Goal: Task Accomplishment & Management: Manage account settings

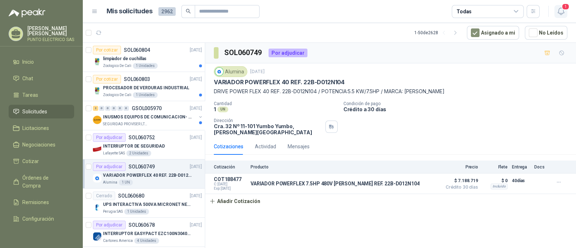
click at [561, 12] on icon "button" at bounding box center [560, 11] width 9 height 9
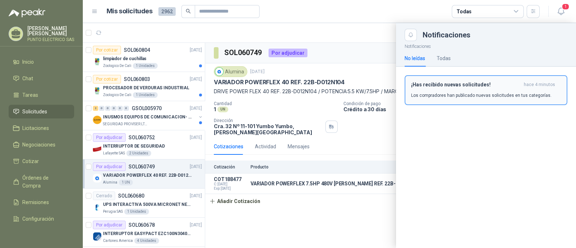
click at [467, 86] on h3 "¡Has recibido nuevas solicitudes!" at bounding box center [466, 85] width 110 height 6
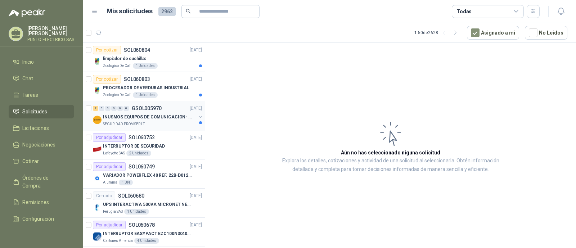
click at [141, 118] on p "INUSMOS EQUIPOS DE COMUNICACION- DGP 8550" at bounding box center [148, 117] width 90 height 7
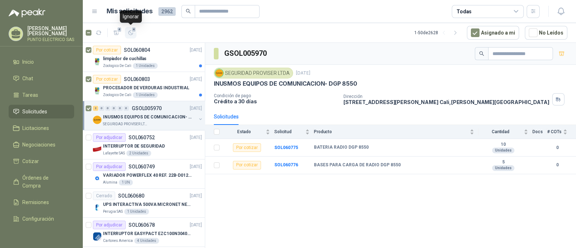
click at [132, 32] on icon "button" at bounding box center [131, 33] width 6 height 6
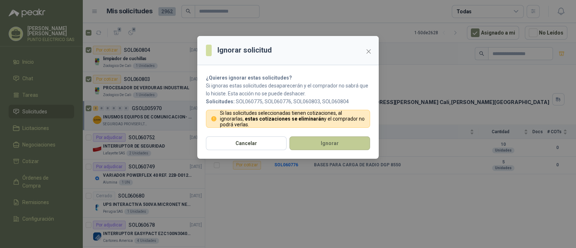
click at [333, 144] on button "Ignorar" at bounding box center [329, 143] width 81 height 14
